Goal: Task Accomplishment & Management: Manage account settings

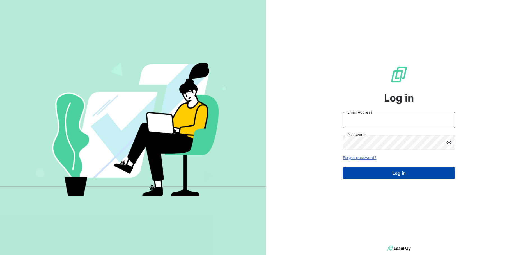
type input "[PERSON_NAME][EMAIL_ADDRESS][DOMAIN_NAME]"
click at [390, 172] on button "Log in" at bounding box center [399, 173] width 112 height 12
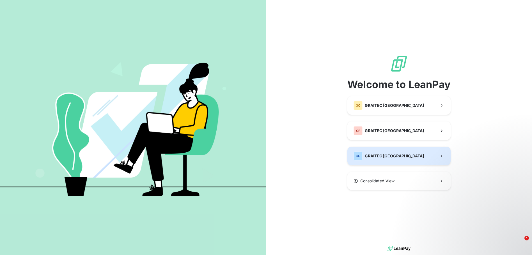
click at [394, 153] on button "GU GRAITEC USA" at bounding box center [399, 156] width 103 height 19
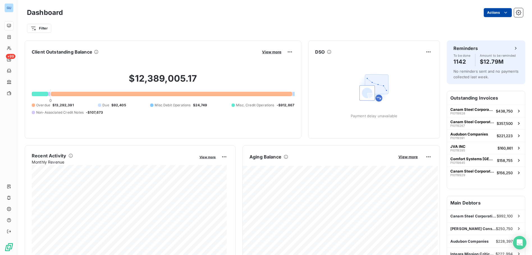
click at [500, 8] on html "GU +99 Dashboard Actions Filter Client Outstanding Balance View more $12,389,00…" at bounding box center [266, 127] width 532 height 255
click at [500, 11] on html "GU +99 Dashboard Actions Export dashboard Filter Client Outstanding Balance Vie…" at bounding box center [266, 127] width 532 height 255
click at [516, 10] on icon "button" at bounding box center [518, 12] width 5 height 5
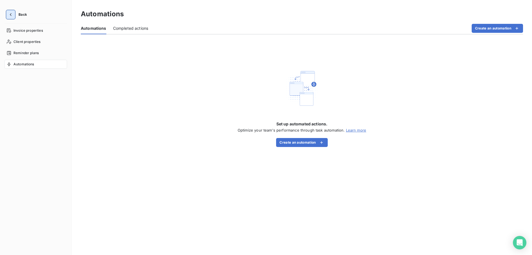
click at [10, 15] on icon "button" at bounding box center [11, 14] width 2 height 3
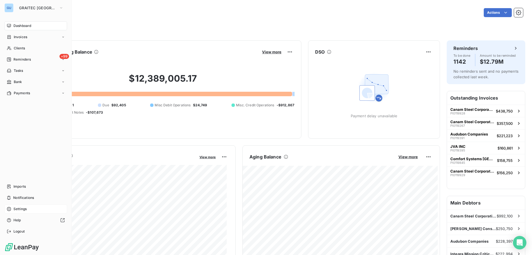
click at [20, 207] on span "Settings" at bounding box center [19, 209] width 13 height 5
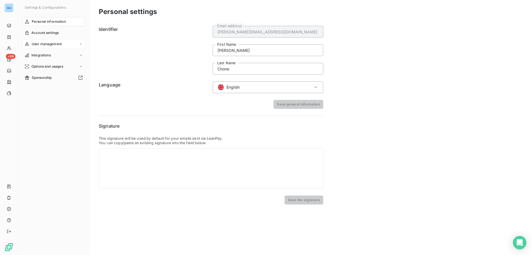
click at [79, 44] on div "User management" at bounding box center [53, 44] width 63 height 9
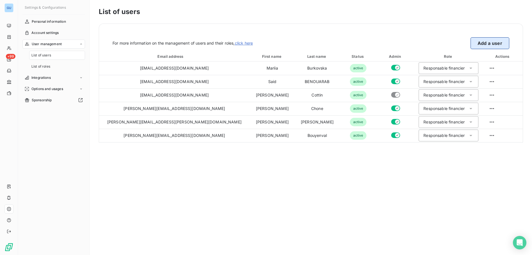
click at [490, 42] on button "Add a user" at bounding box center [490, 43] width 39 height 12
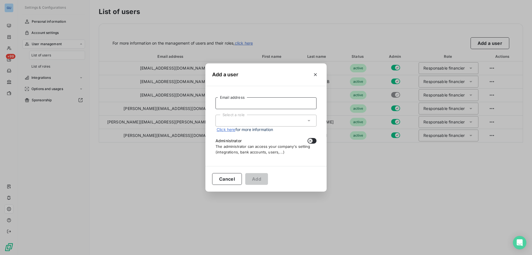
click at [254, 105] on input "Email address" at bounding box center [266, 103] width 101 height 12
type input "[PERSON_NAME][EMAIL_ADDRESS][PERSON_NAME][DOMAIN_NAME]"
click at [252, 119] on div "Select a role" at bounding box center [266, 121] width 101 height 12
click at [249, 134] on li "Responsable financier" at bounding box center [266, 133] width 101 height 10
click at [257, 177] on button "Add" at bounding box center [256, 179] width 23 height 12
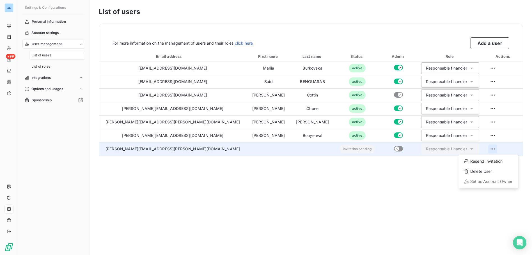
click at [488, 148] on html "GU +99 Settings & Configurations Personal information Account settings User man…" at bounding box center [266, 127] width 532 height 255
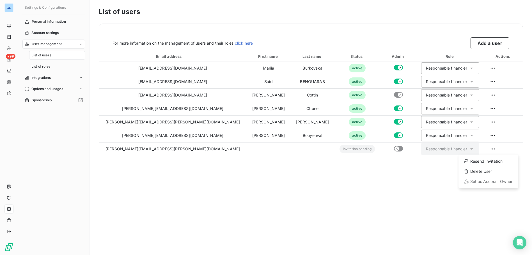
click at [504, 147] on html "GU +99 Settings & Configurations Personal information Account settings User man…" at bounding box center [266, 127] width 532 height 255
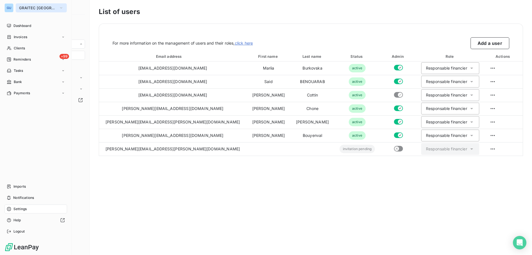
click at [59, 8] on icon "button" at bounding box center [61, 8] width 4 height 6
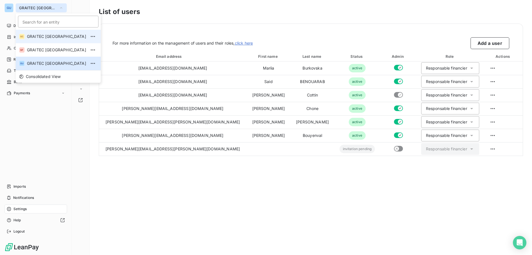
click at [49, 37] on span "GRAITEC [GEOGRAPHIC_DATA]" at bounding box center [56, 37] width 59 height 6
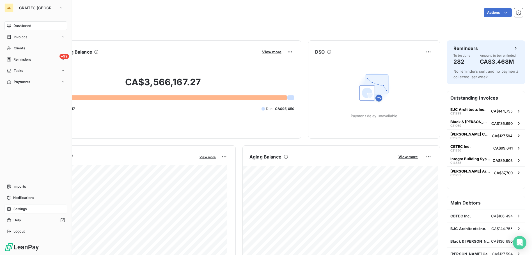
click at [10, 208] on icon at bounding box center [9, 209] width 4 height 4
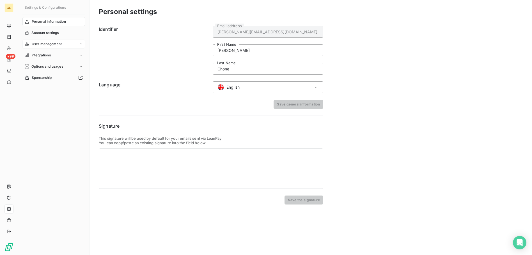
click at [42, 42] on span "User management" at bounding box center [47, 44] width 30 height 5
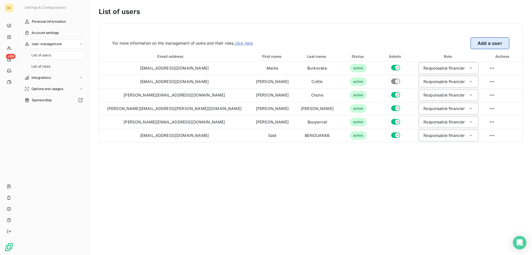
click at [488, 43] on button "Add a user" at bounding box center [490, 43] width 39 height 12
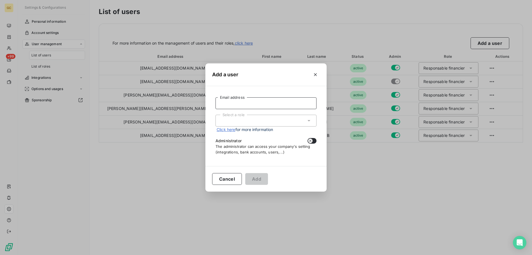
click at [252, 105] on input "Email address" at bounding box center [266, 103] width 101 height 12
type input "[PERSON_NAME][EMAIL_ADDRESS][PERSON_NAME][DOMAIN_NAME]"
click at [255, 125] on div "Select a role" at bounding box center [266, 121] width 101 height 12
click at [257, 132] on li "Responsable financier" at bounding box center [266, 133] width 101 height 10
click at [258, 180] on button "Add" at bounding box center [256, 179] width 23 height 12
